Goal: Information Seeking & Learning: Learn about a topic

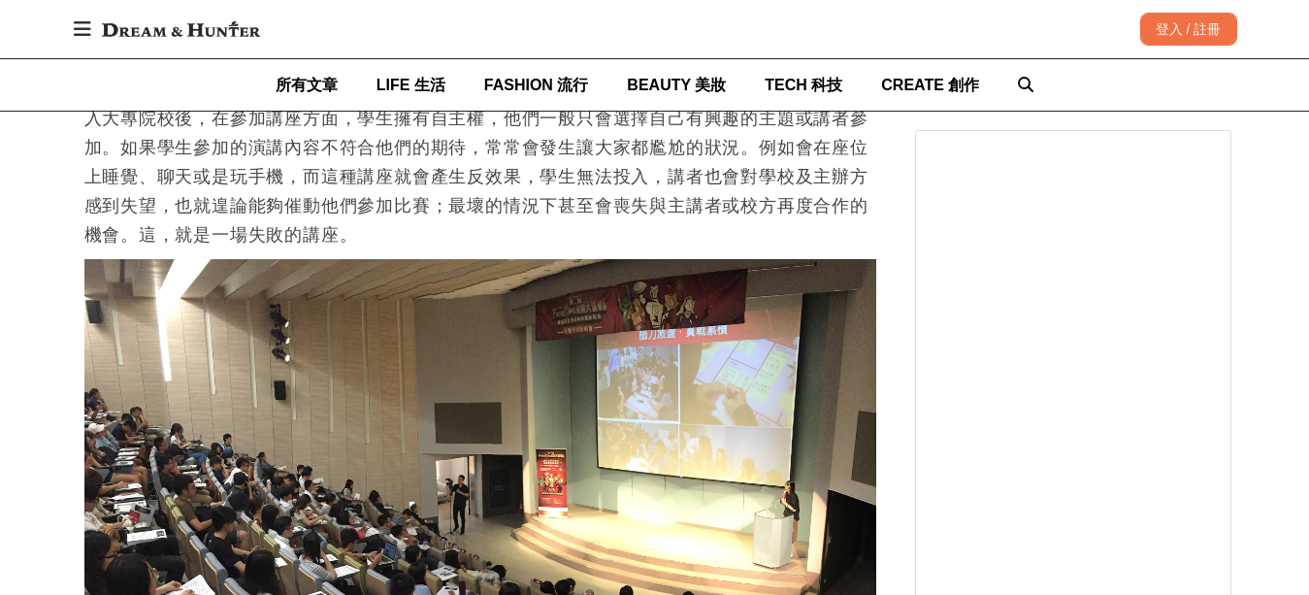
scroll to position [1941, 0]
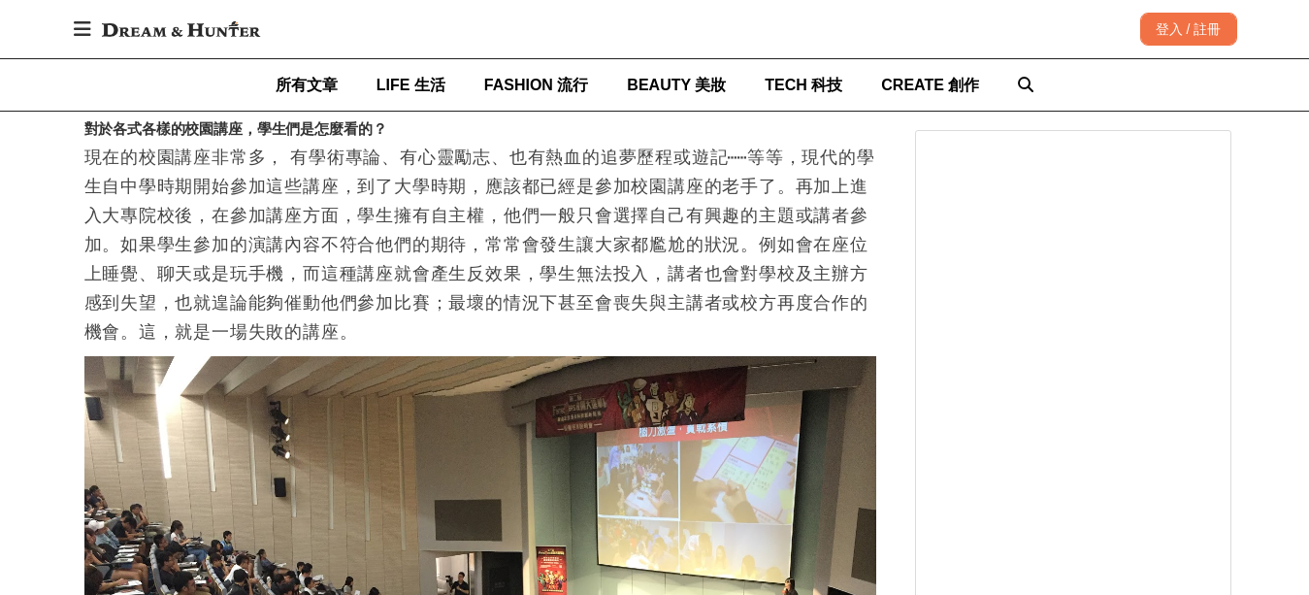
click at [145, 181] on p "現在的校園講座非常多， 有學術專論、有心靈勵志、也有熱血的追夢歷程或遊記⋯⋯等等，現代的學生自中學時期開始參加這些講座，到了大學時期，應該都已經是參加校園講座…" at bounding box center [480, 245] width 792 height 204
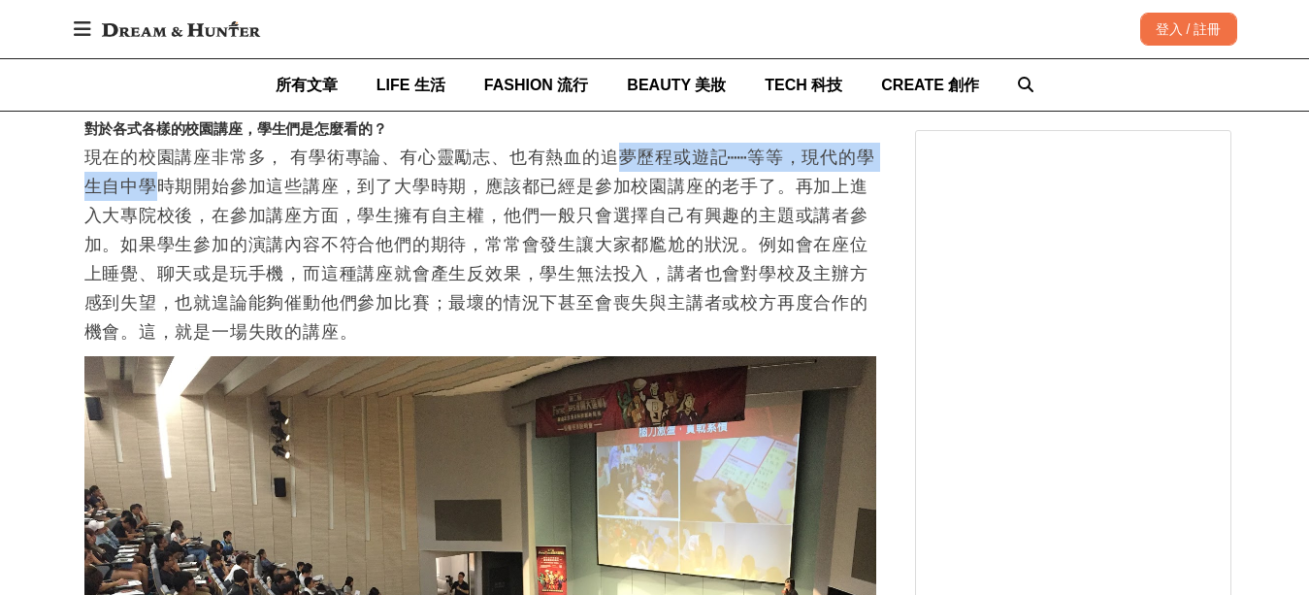
drag, startPoint x: 145, startPoint y: 181, endPoint x: 617, endPoint y: 145, distance: 474.0
click at [617, 145] on p "現在的校園講座非常多， 有學術專論、有心靈勵志、也有熱血的追夢歷程或遊記⋯⋯等等，現代的學生自中學時期開始參加這些講座，到了大學時期，應該都已經是參加校園講座…" at bounding box center [480, 245] width 792 height 204
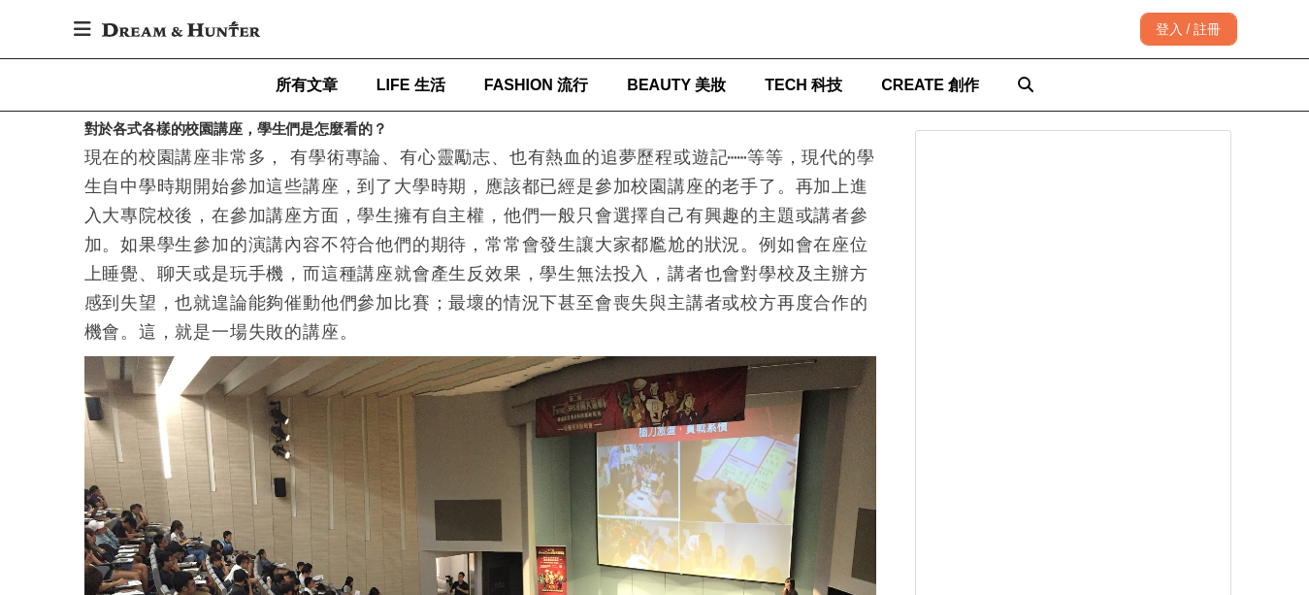
click at [595, 179] on p "現在的校園講座非常多， 有學術專論、有心靈勵志、也有熱血的追夢歷程或遊記⋯⋯等等，現代的學生自中學時期開始參加這些講座，到了大學時期，應該都已經是參加校園講座…" at bounding box center [480, 245] width 792 height 204
drag, startPoint x: 115, startPoint y: 190, endPoint x: 274, endPoint y: 187, distance: 158.2
click at [117, 190] on p "現在的校園講座非常多， 有學術專論、有心靈勵志、也有熱血的追夢歷程或遊記⋯⋯等等，現代的學生自中學時期開始參加這些講座，到了大學時期，應該都已經是參加校園講座…" at bounding box center [480, 245] width 792 height 204
drag, startPoint x: 274, startPoint y: 187, endPoint x: 829, endPoint y: 165, distance: 555.5
click at [829, 165] on p "現在的校園講座非常多， 有學術專論、有心靈勵志、也有熱血的追夢歷程或遊記⋯⋯等等，現代的學生自中學時期開始參加這些講座，到了大學時期，應該都已經是參加校園講座…" at bounding box center [480, 245] width 792 height 204
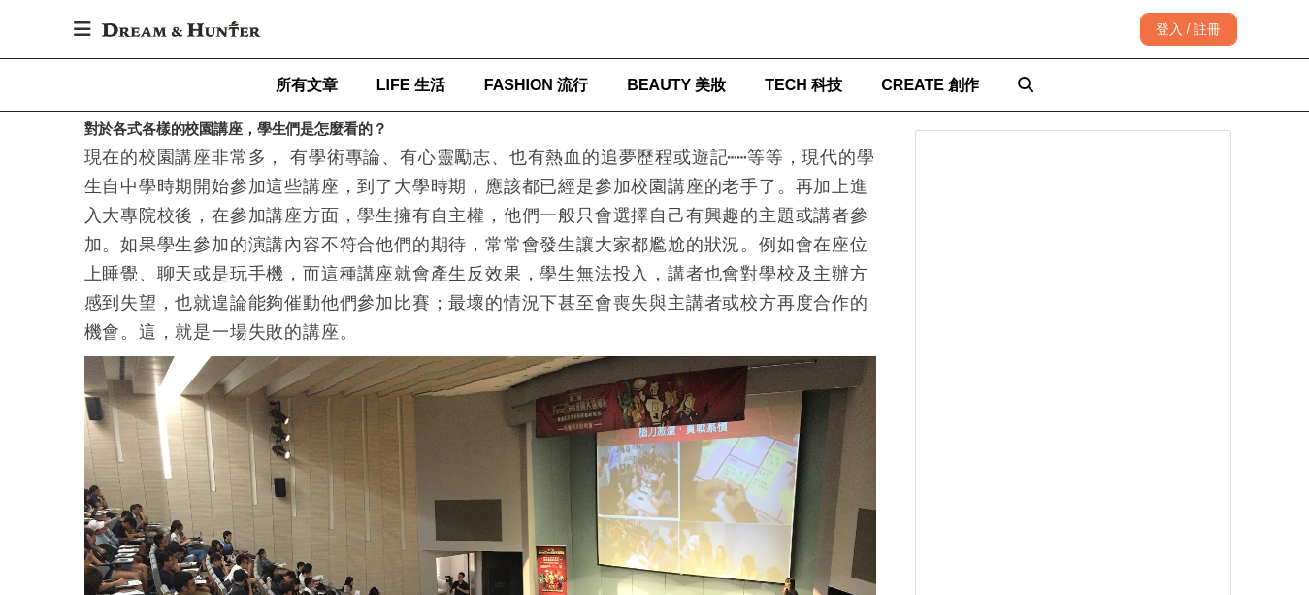
click at [814, 287] on p "現在的校園講座非常多， 有學術專論、有心靈勵志、也有熱血的追夢歷程或遊記⋯⋯等等，現代的學生自中學時期開始參加這些講座，到了大學時期，應該都已經是參加校園講座…" at bounding box center [480, 245] width 792 height 204
click at [183, 251] on p "現在的校園講座非常多， 有學術專論、有心靈勵志、也有熱血的追夢歷程或遊記⋯⋯等等，現代的學生自中學時期開始參加這些講座，到了大學時期，應該都已經是參加校園講座…" at bounding box center [480, 245] width 792 height 204
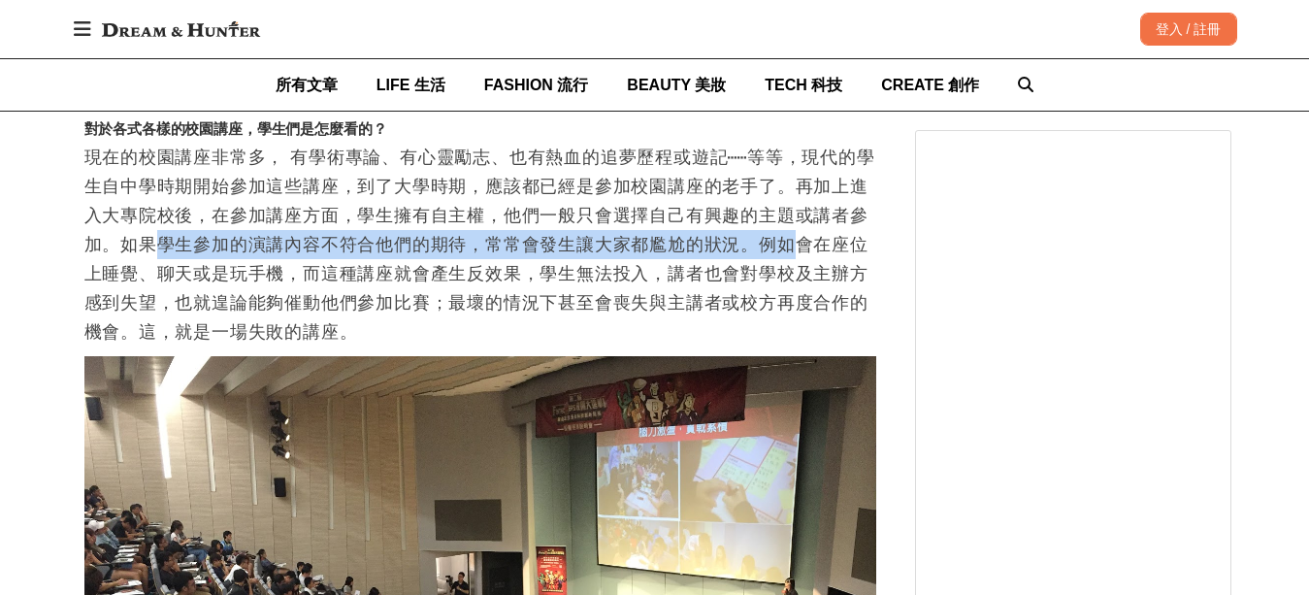
drag, startPoint x: 183, startPoint y: 251, endPoint x: 803, endPoint y: 236, distance: 620.3
click at [803, 236] on p "現在的校園講座非常多， 有學術專論、有心靈勵志、也有熱血的追夢歷程或遊記⋯⋯等等，現代的學生自中學時期開始參加這些講座，到了大學時期，應該都已經是參加校園講座…" at bounding box center [480, 245] width 792 height 204
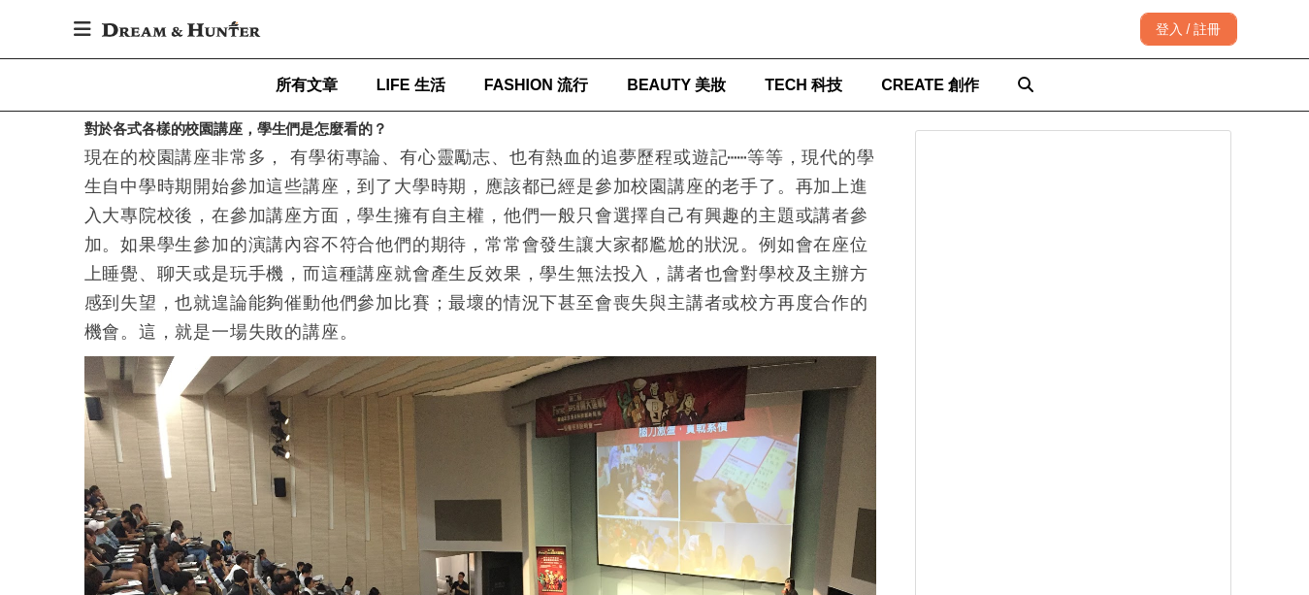
click at [818, 262] on p "現在的校園講座非常多， 有學術專論、有心靈勵志、也有熱血的追夢歷程或遊記⋯⋯等等，現代的學生自中學時期開始參加這些講座，到了大學時期，應該都已經是參加校園講座…" at bounding box center [480, 245] width 792 height 204
click at [147, 269] on p "現在的校園講座非常多， 有學術專論、有心靈勵志、也有熱血的追夢歷程或遊記⋯⋯等等，現代的學生自中學時期開始參加這些講座，到了大學時期，應該都已經是參加校園講座…" at bounding box center [480, 245] width 792 height 204
click at [724, 224] on p "現在的校園講座非常多， 有學術專論、有心靈勵志、也有熱血的追夢歷程或遊記⋯⋯等等，現代的學生自中學時期開始參加這些講座，到了大學時期，應該都已經是參加校園講座…" at bounding box center [480, 245] width 792 height 204
click at [702, 249] on p "現在的校園講座非常多， 有學術專論、有心靈勵志、也有熱血的追夢歷程或遊記⋯⋯等等，現代的學生自中學時期開始參加這些講座，到了大學時期，應該都已經是參加校園講座…" at bounding box center [480, 245] width 792 height 204
click at [855, 255] on p "現在的校園講座非常多， 有學術專論、有心靈勵志、也有熱血的追夢歷程或遊記⋯⋯等等，現代的學生自中學時期開始參加這些講座，到了大學時期，應該都已經是參加校園講座…" at bounding box center [480, 245] width 792 height 204
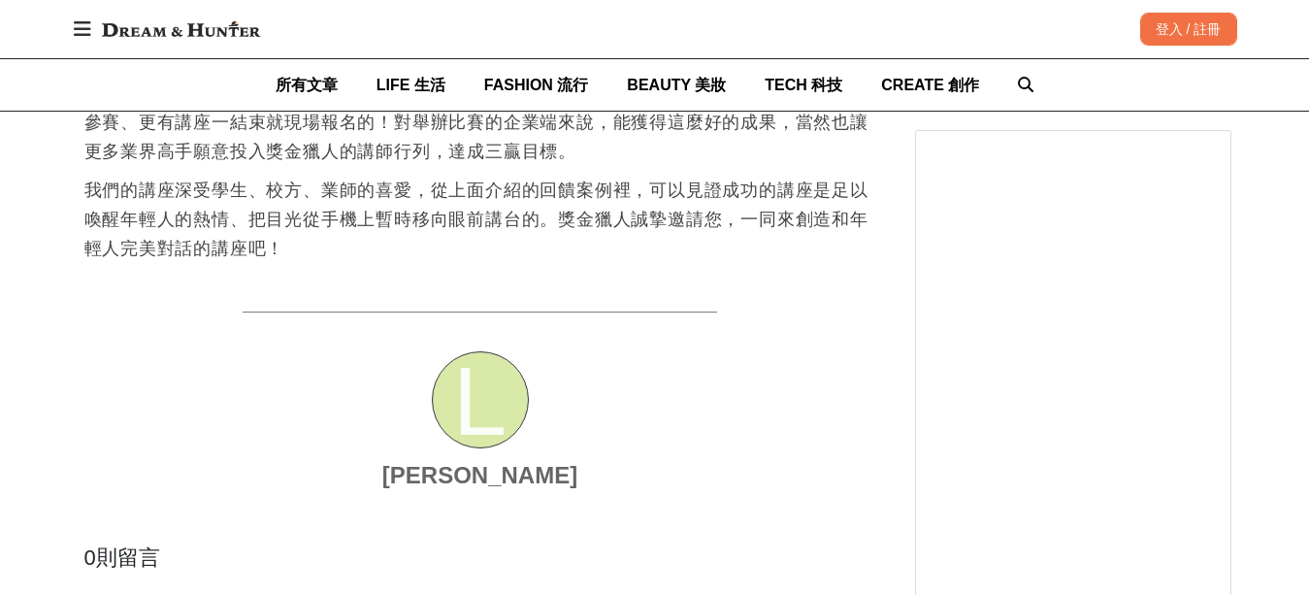
scroll to position [4658, 0]
